Goal: Transaction & Acquisition: Obtain resource

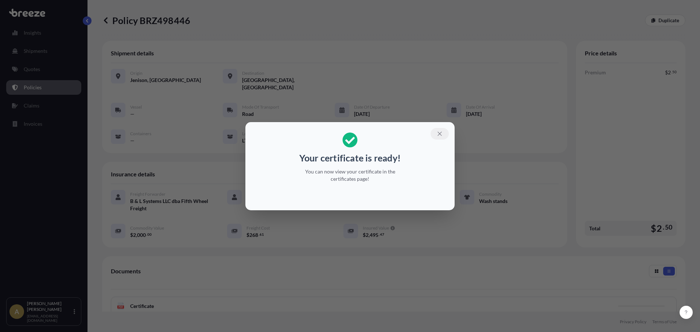
click at [440, 136] on icon "button" at bounding box center [440, 134] width 7 height 7
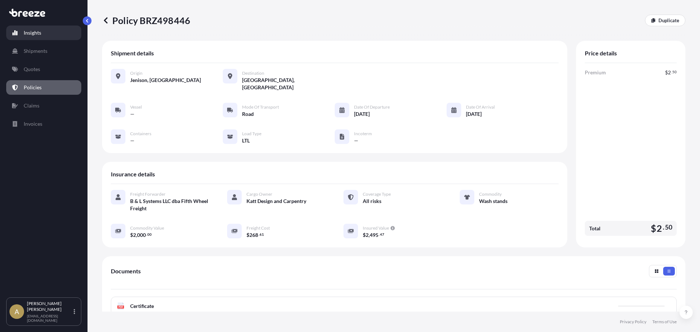
click at [40, 29] on link "Insights" at bounding box center [43, 33] width 75 height 15
select select "2025"
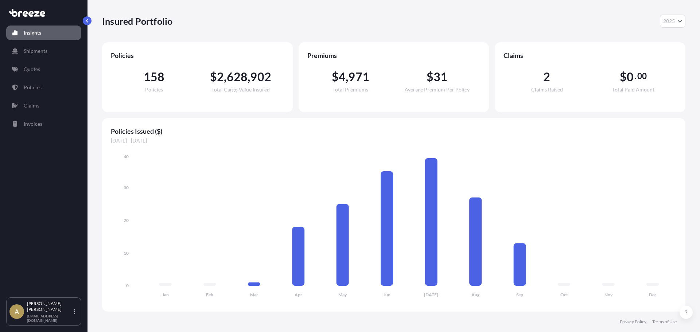
click at [54, 73] on link "Quotes" at bounding box center [43, 69] width 75 height 15
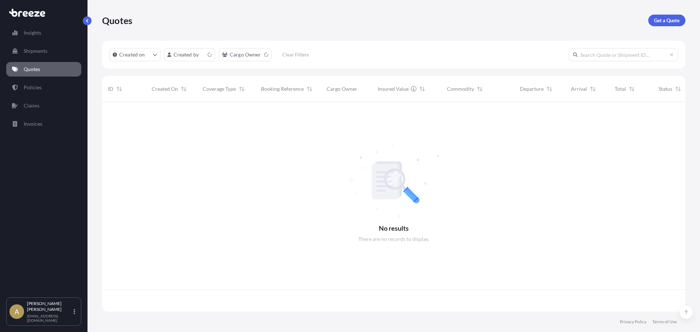
scroll to position [208, 578]
click at [682, 17] on link "Get a Quote" at bounding box center [667, 21] width 37 height 12
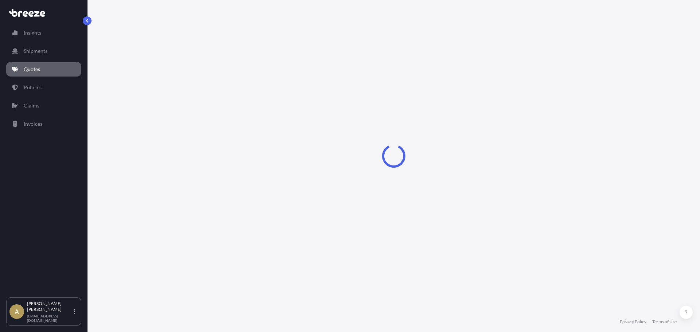
select select "Sea"
select select "1"
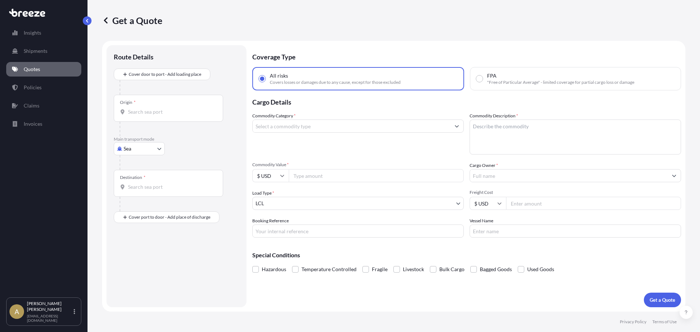
click at [132, 149] on body "Insights Shipments Quotes Policies Claims Invoices A [PERSON_NAME] [PERSON_NAME…" at bounding box center [350, 166] width 700 height 332
click at [132, 194] on span "Road" at bounding box center [134, 193] width 12 height 7
select select "Road"
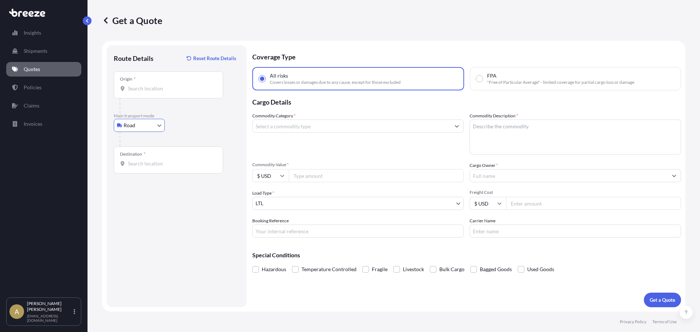
click at [152, 112] on div at bounding box center [172, 105] width 104 height 15
click at [155, 89] on input "Origin *" at bounding box center [171, 88] width 86 height 7
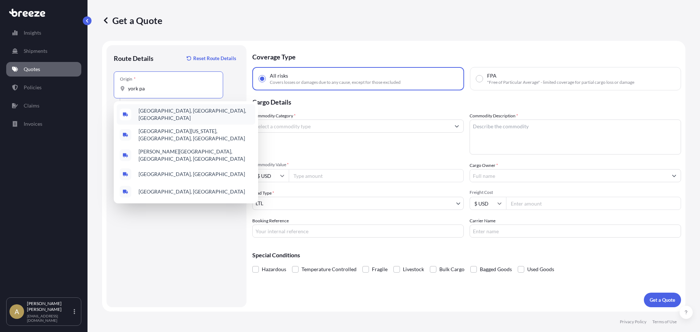
click at [159, 105] on div "[GEOGRAPHIC_DATA], [GEOGRAPHIC_DATA], [GEOGRAPHIC_DATA]" at bounding box center [186, 114] width 139 height 20
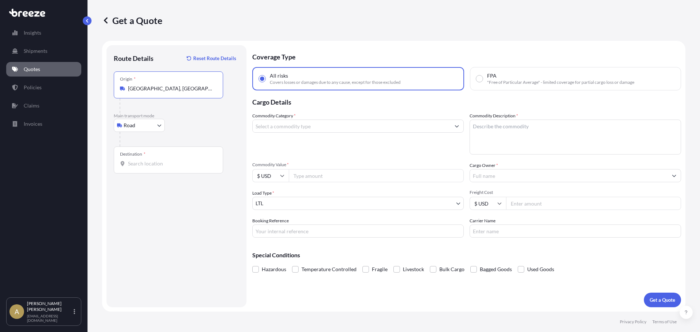
type input "[GEOGRAPHIC_DATA], [GEOGRAPHIC_DATA], [GEOGRAPHIC_DATA]"
click at [138, 169] on div "Destination *" at bounding box center [168, 160] width 109 height 27
click at [138, 167] on input "Destination *" at bounding box center [171, 163] width 86 height 7
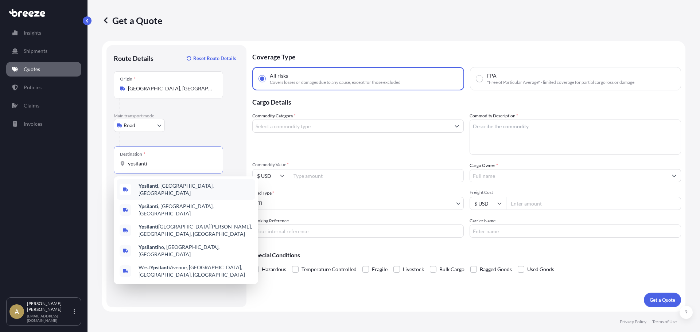
click at [173, 190] on span "Ypsilanti , [GEOGRAPHIC_DATA], [GEOGRAPHIC_DATA]" at bounding box center [196, 189] width 114 height 15
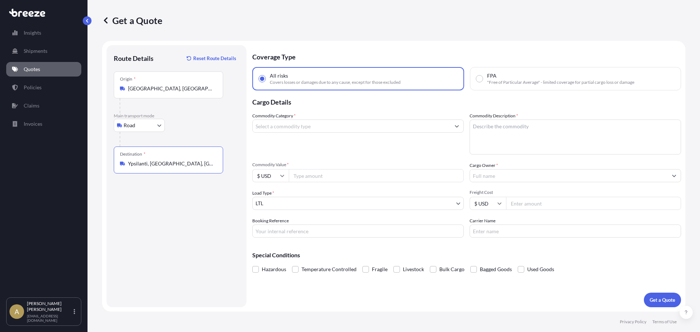
type input "Ypsilanti, [GEOGRAPHIC_DATA], [GEOGRAPHIC_DATA]"
click at [318, 149] on div "Commodity Category *" at bounding box center [358, 133] width 212 height 42
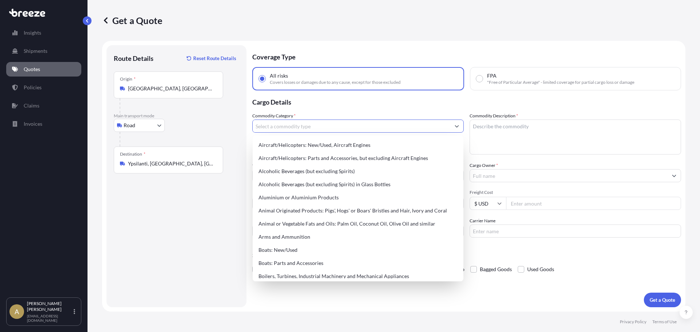
click at [328, 126] on input "Commodity Category *" at bounding box center [352, 126] width 198 height 13
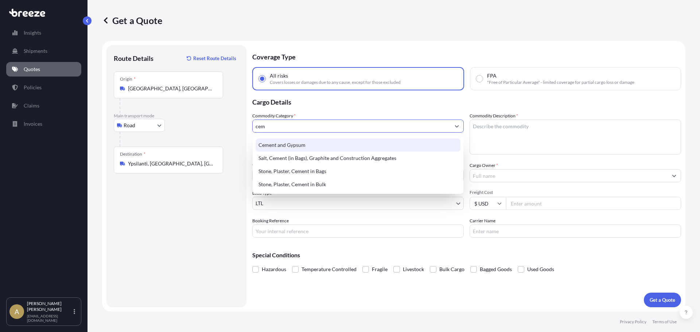
click at [321, 145] on div "Cement and Gypsum" at bounding box center [358, 145] width 205 height 13
type input "Cement and Gypsum"
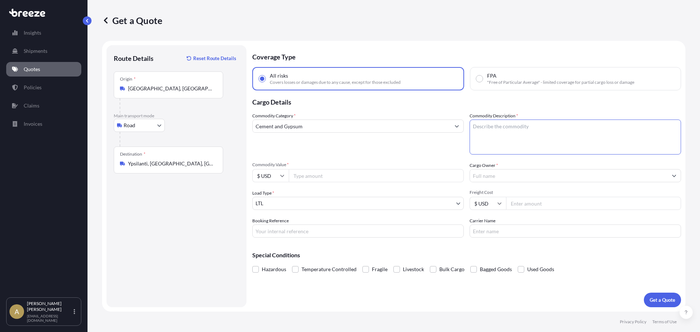
click at [506, 142] on textarea "Commodity Description *" at bounding box center [576, 137] width 212 height 35
type textarea "cement"
type input "700"
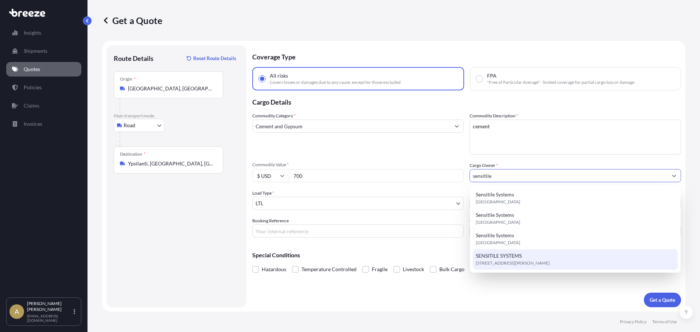
click at [531, 258] on div "SENSITILE SYSTEMS [STREET_ADDRESS][PERSON_NAME]" at bounding box center [575, 259] width 205 height 20
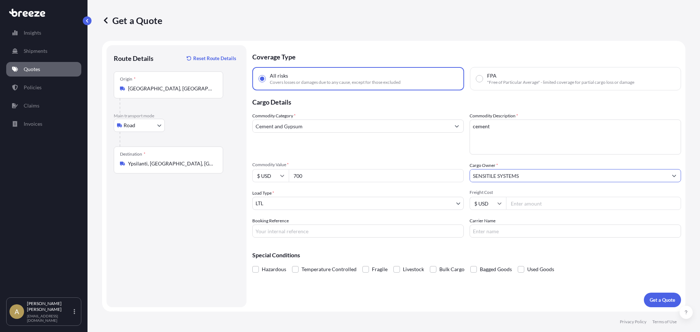
type input "SENSITILE SYSTEMS"
click at [558, 200] on input "Freight Cost" at bounding box center [593, 203] width 175 height 13
type input "7"
type input "263.65"
click at [647, 299] on button "Get a Quote" at bounding box center [662, 300] width 37 height 15
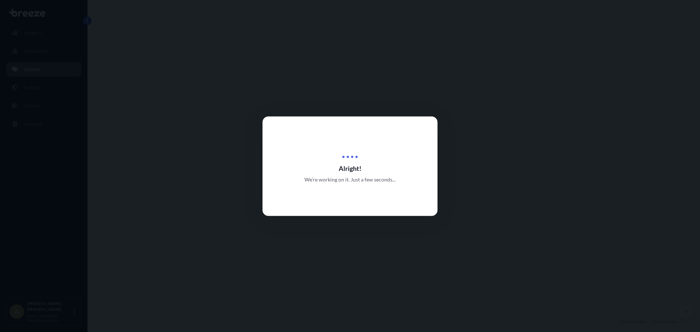
select select "Road"
select select "1"
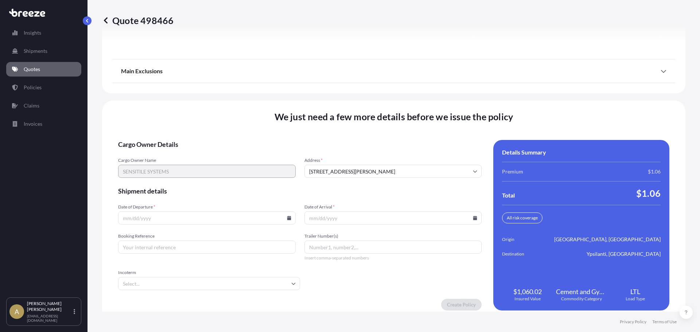
scroll to position [941, 0]
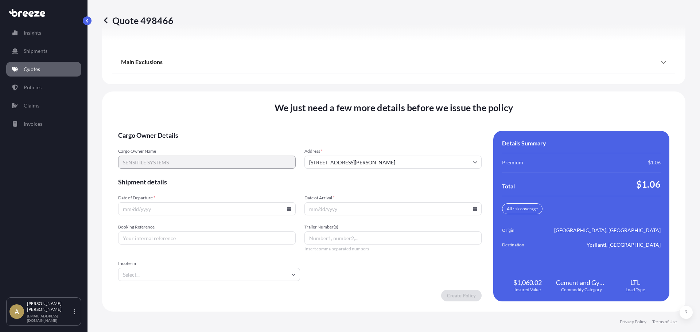
click at [287, 210] on icon at bounding box center [289, 209] width 4 height 4
click at [174, 132] on button "9" at bounding box center [172, 130] width 12 height 12
type input "[DATE]"
click at [474, 208] on icon at bounding box center [475, 209] width 4 height 4
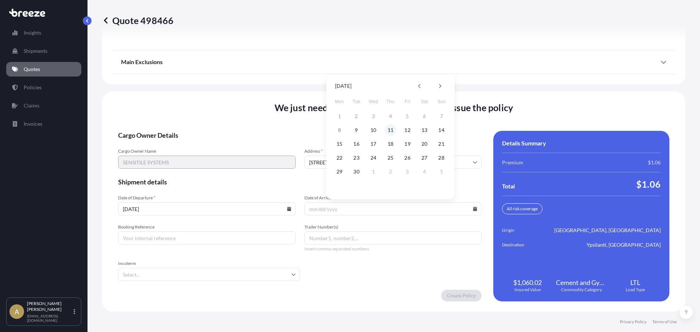
click at [393, 127] on button "11" at bounding box center [391, 130] width 12 height 12
type input "[DATE]"
